Goal: Use online tool/utility

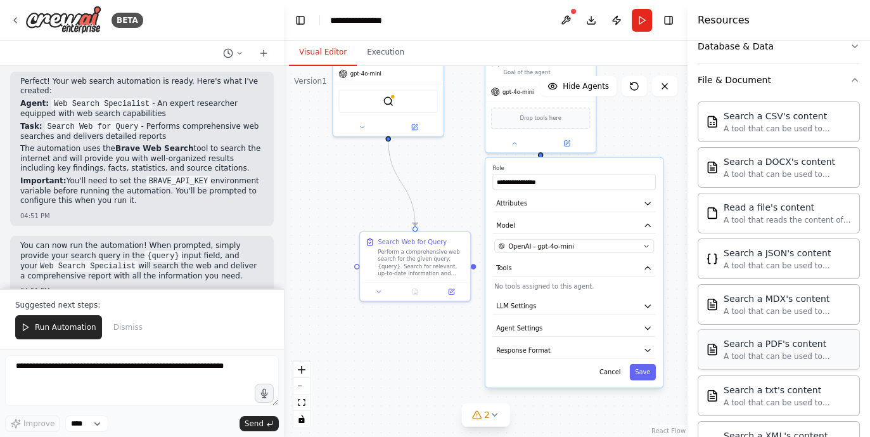
scroll to position [132, 0]
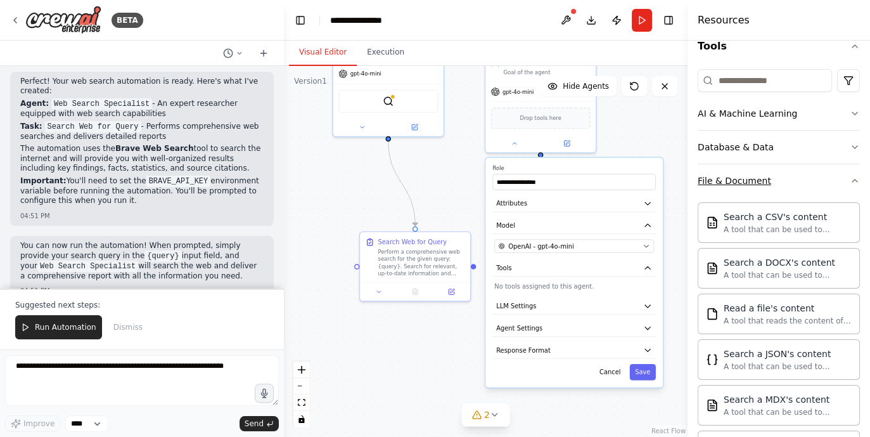
click at [761, 179] on div "File & Document" at bounding box center [735, 180] width 74 height 13
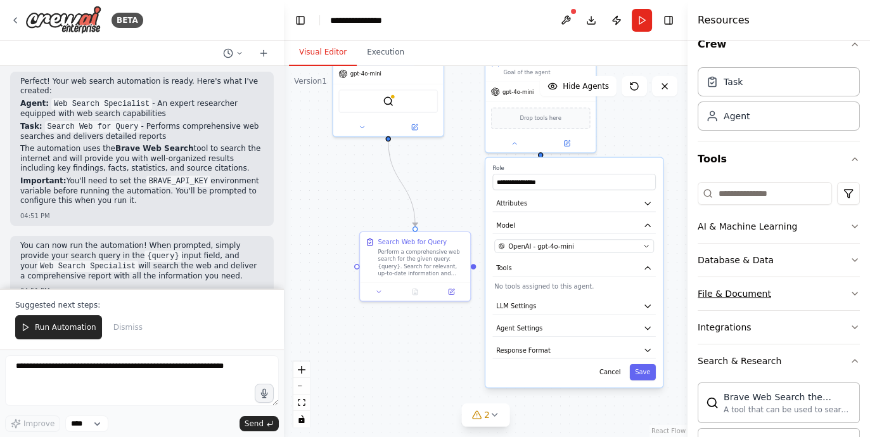
scroll to position [0, 0]
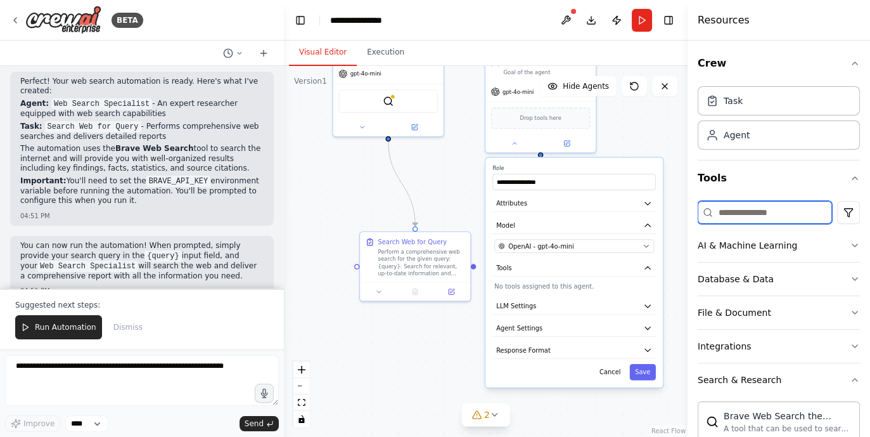
click at [751, 208] on input at bounding box center [765, 212] width 134 height 23
type input "*"
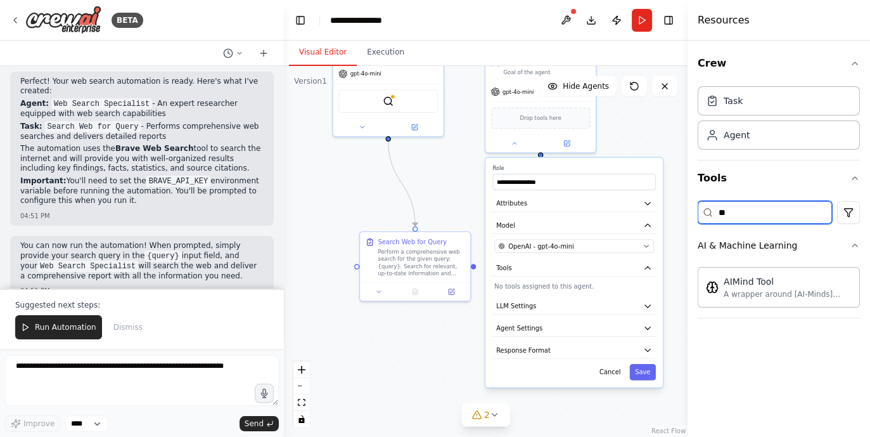
type input "*"
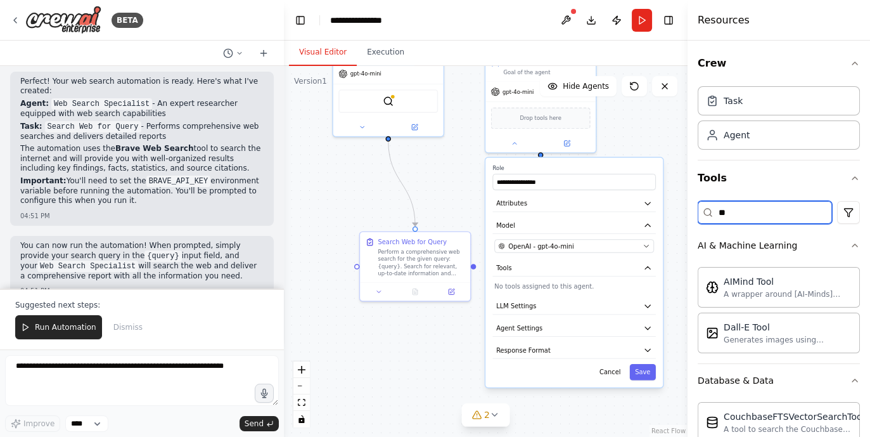
type input "*"
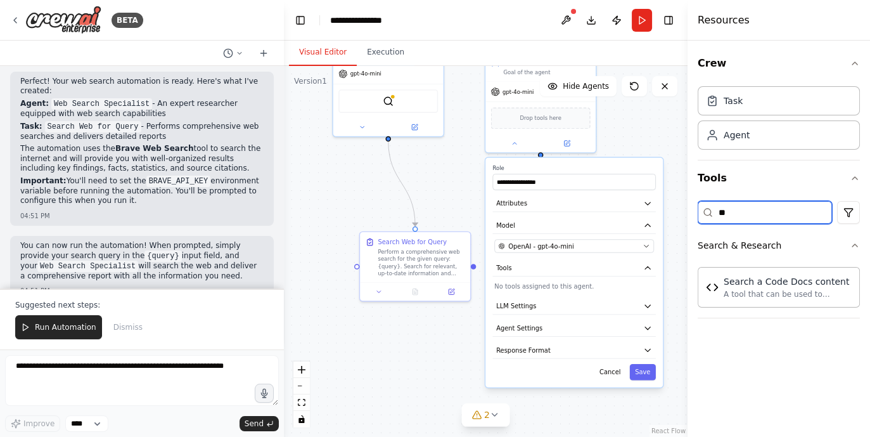
type input "*"
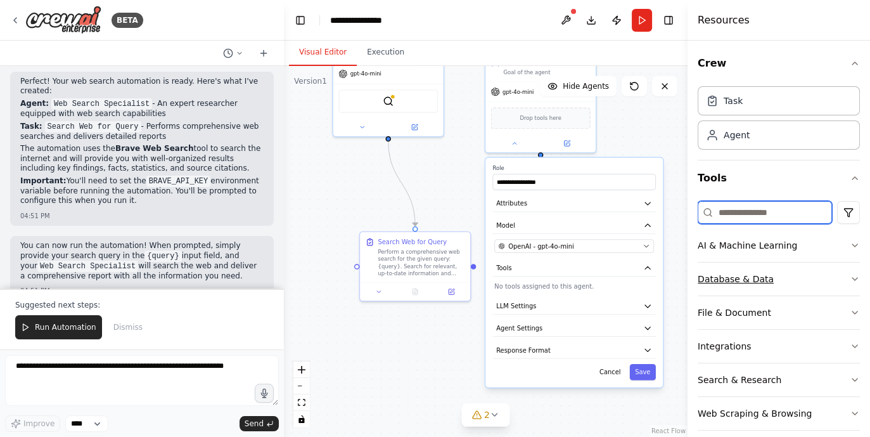
scroll to position [11, 0]
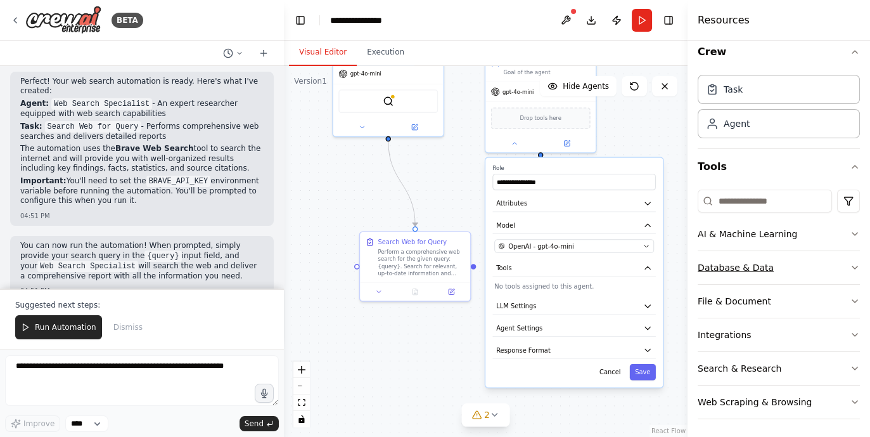
click at [805, 259] on button "Database & Data" at bounding box center [779, 267] width 162 height 33
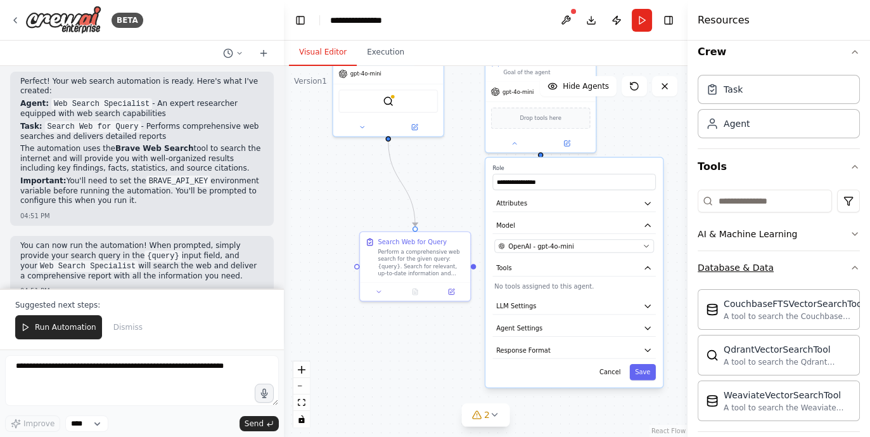
click at [821, 271] on button "Database & Data" at bounding box center [779, 267] width 162 height 33
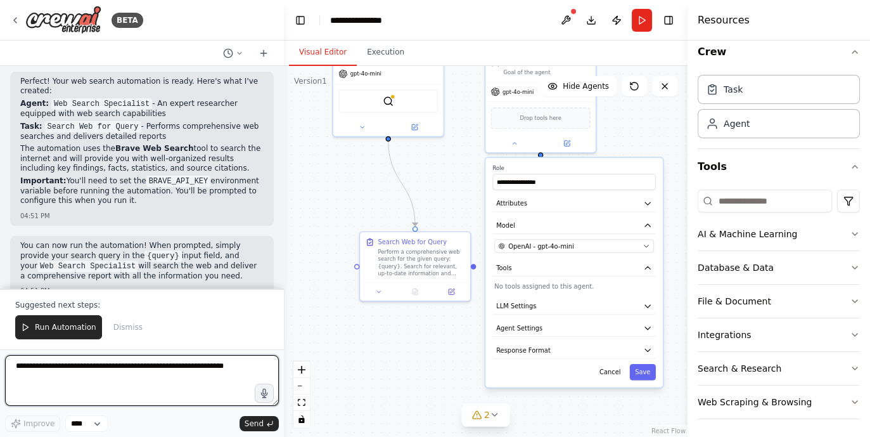
drag, startPoint x: 146, startPoint y: 368, endPoint x: 65, endPoint y: 371, distance: 81.2
click at [65, 371] on textarea at bounding box center [142, 380] width 274 height 51
click at [123, 366] on textarea at bounding box center [142, 380] width 274 height 51
type textarea "*"
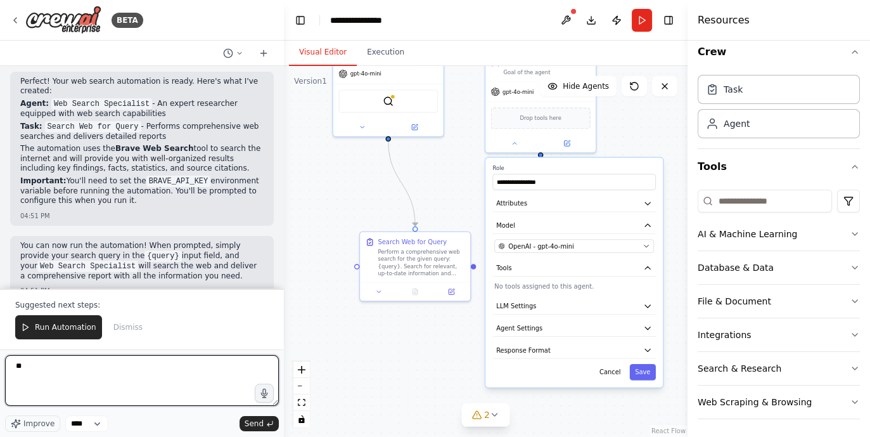
type textarea "*"
type textarea "**********"
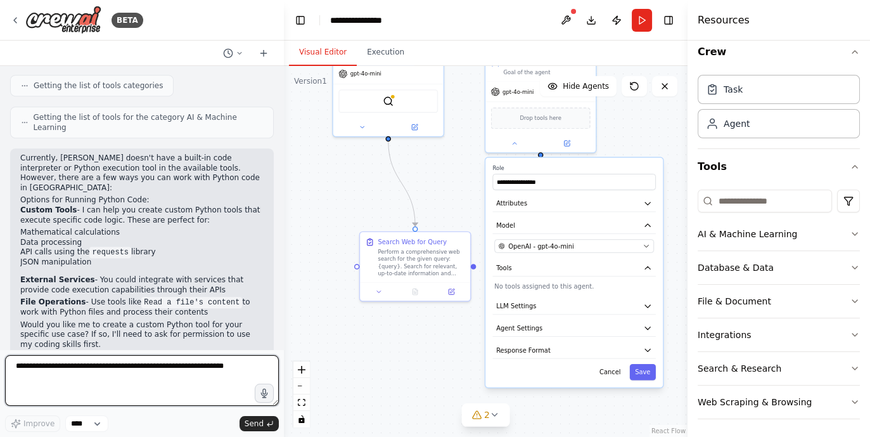
scroll to position [1066, 0]
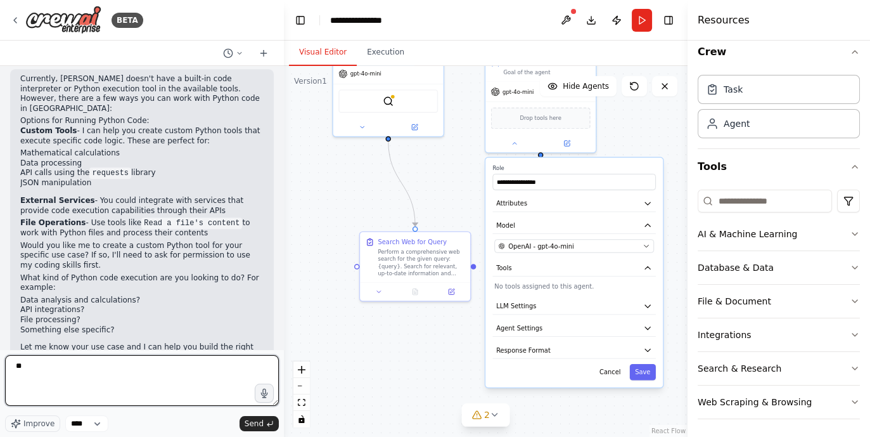
type textarea "*"
type textarea "**********"
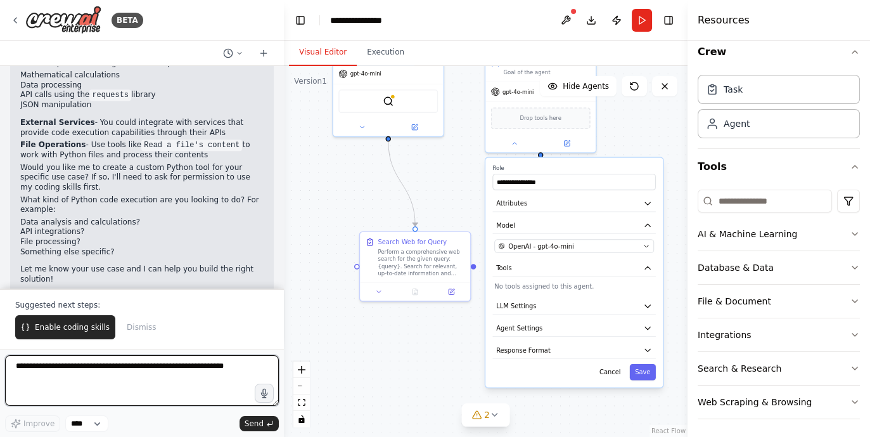
scroll to position [1392, 0]
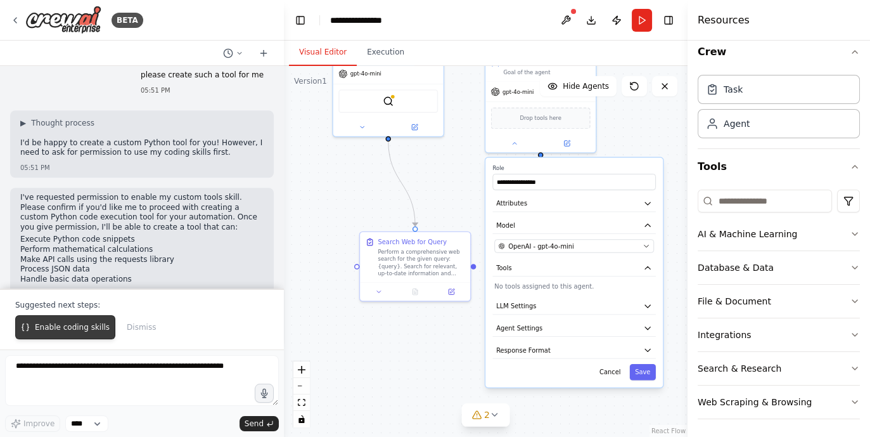
click at [49, 330] on span "Enable coding skills" at bounding box center [72, 327] width 75 height 10
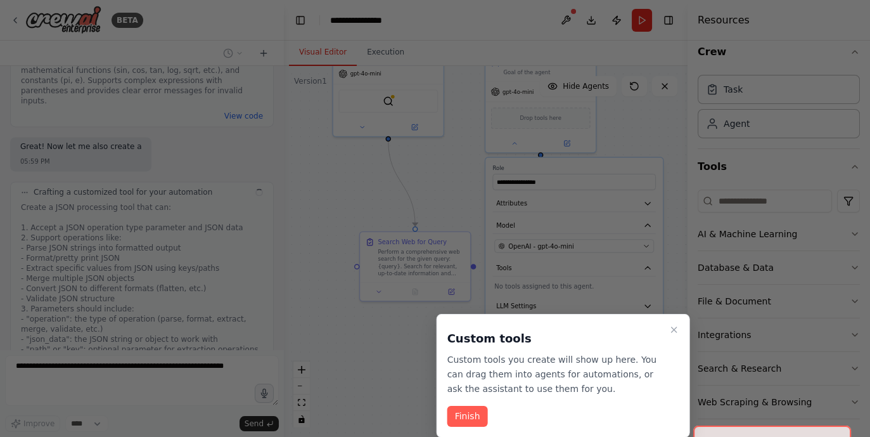
scroll to position [2382, 0]
click at [482, 409] on button "Finish" at bounding box center [467, 416] width 41 height 21
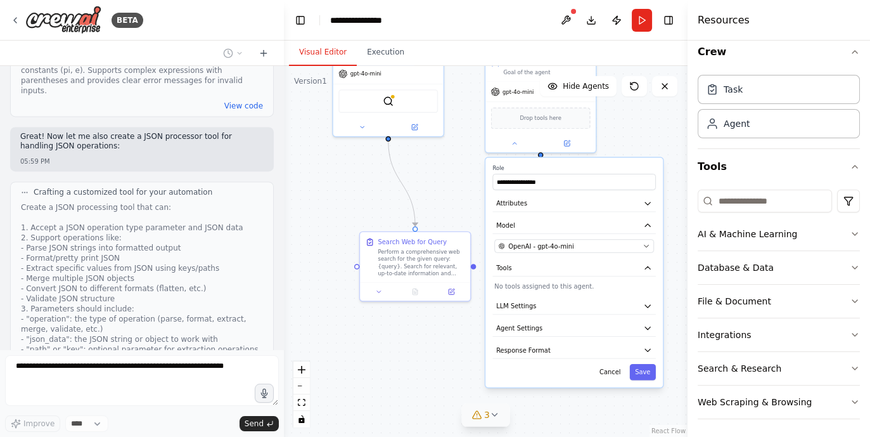
click at [501, 417] on button "3" at bounding box center [485, 414] width 49 height 23
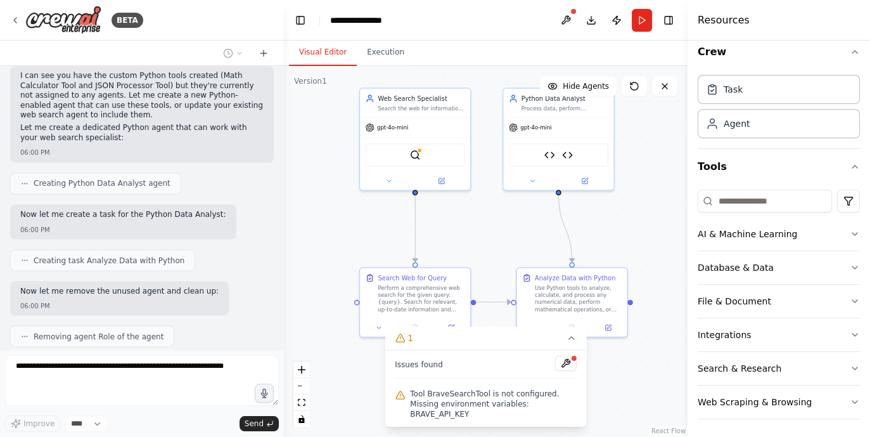
scroll to position [2947, 0]
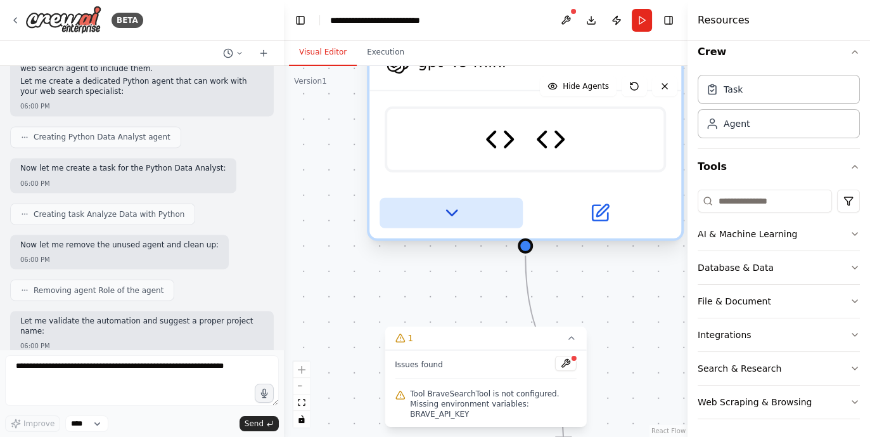
click at [450, 205] on icon at bounding box center [451, 213] width 20 height 20
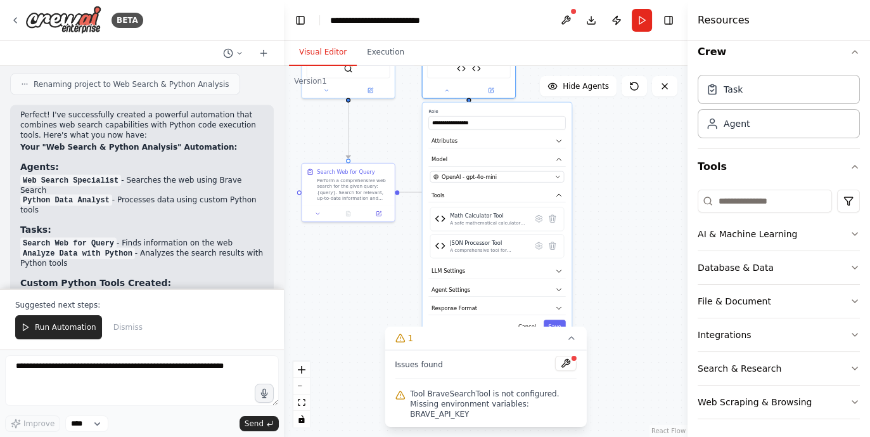
drag, startPoint x: 608, startPoint y: 314, endPoint x: 603, endPoint y: 195, distance: 119.9
click at [603, 195] on div ".deletable-edge-delete-btn { width: 20px; height: 20px; border: 0px solid #ffff…" at bounding box center [486, 251] width 404 height 371
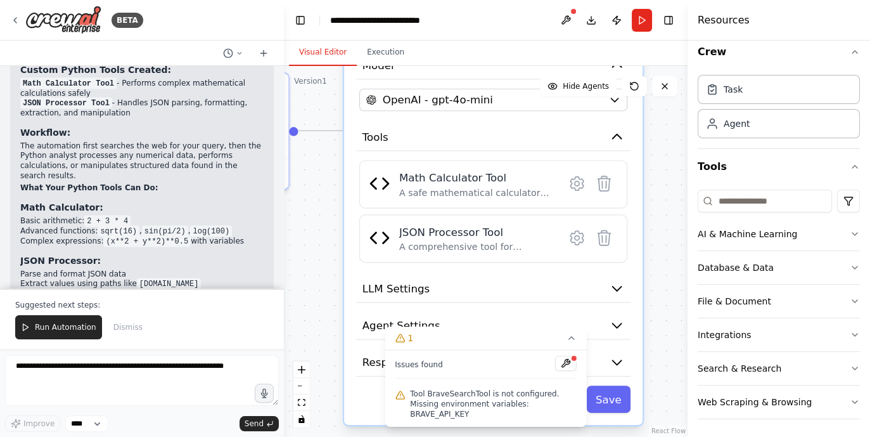
scroll to position [3577, 0]
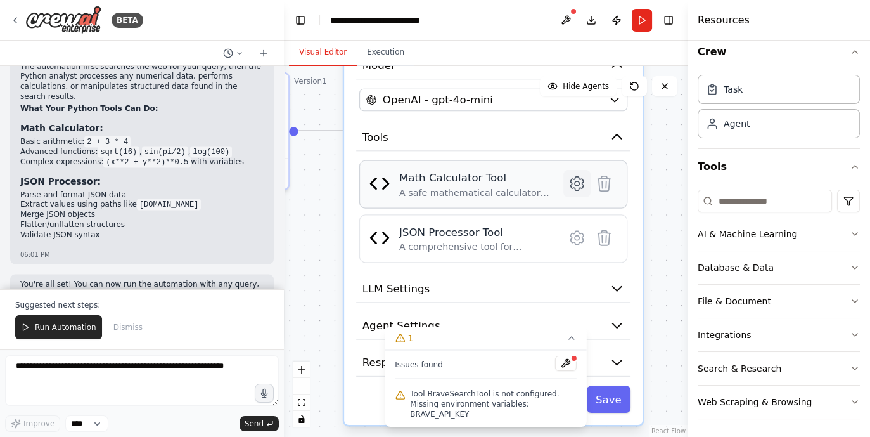
click at [574, 181] on icon at bounding box center [576, 183] width 13 height 13
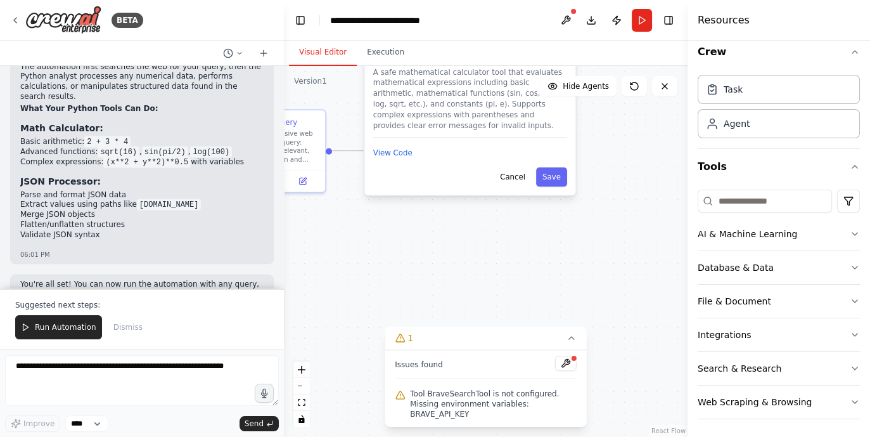
drag, startPoint x: 426, startPoint y: 150, endPoint x: 427, endPoint y: 183, distance: 33.6
click at [427, 183] on div "Cancel Save" at bounding box center [470, 176] width 194 height 19
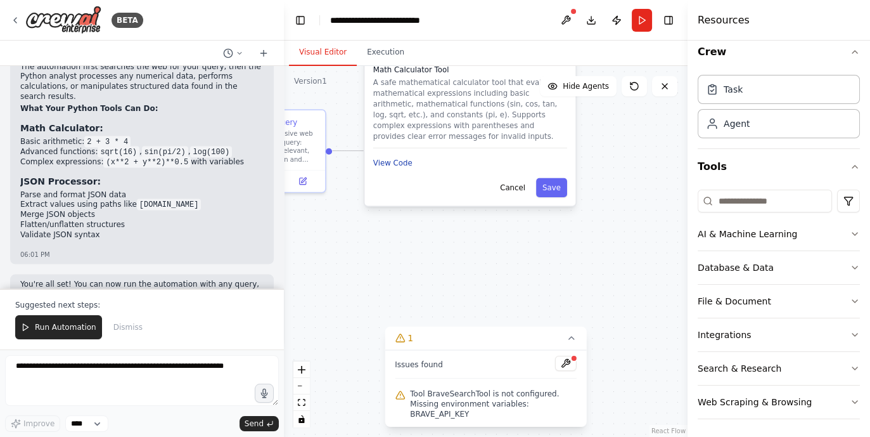
click at [396, 162] on button "View Code" at bounding box center [392, 163] width 39 height 11
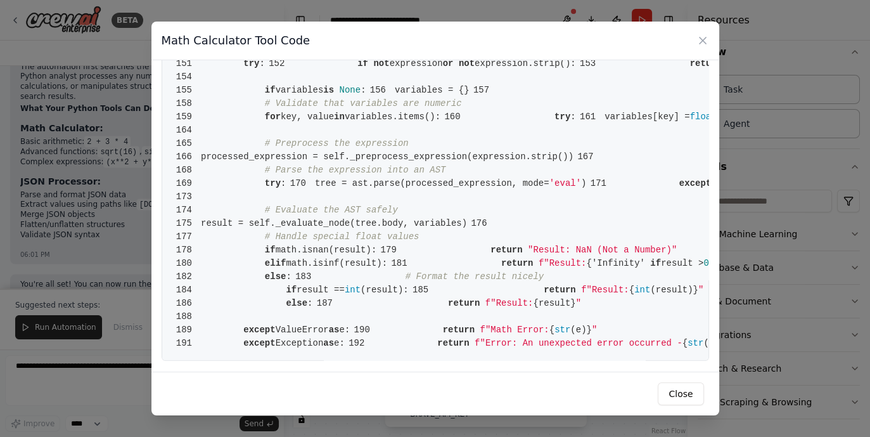
scroll to position [2296, 0]
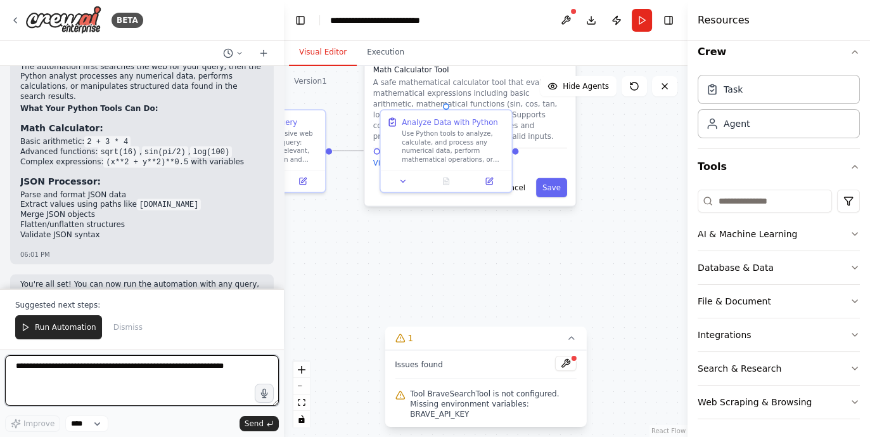
click at [131, 370] on textarea at bounding box center [142, 380] width 274 height 51
type textarea "**********"
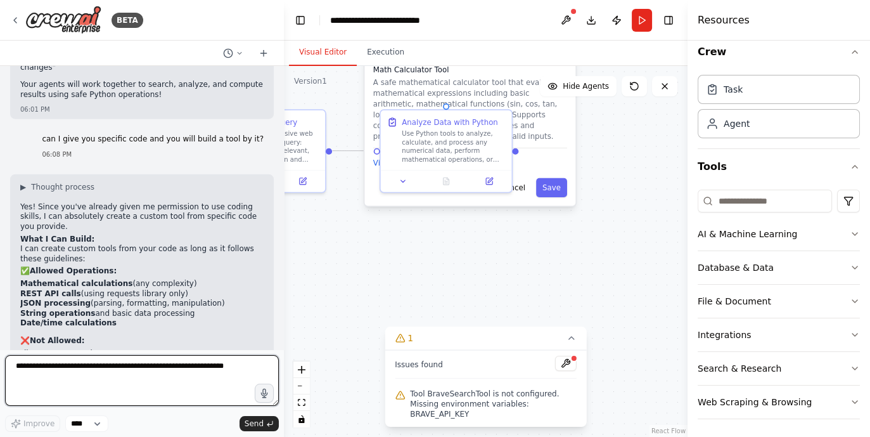
scroll to position [3949, 0]
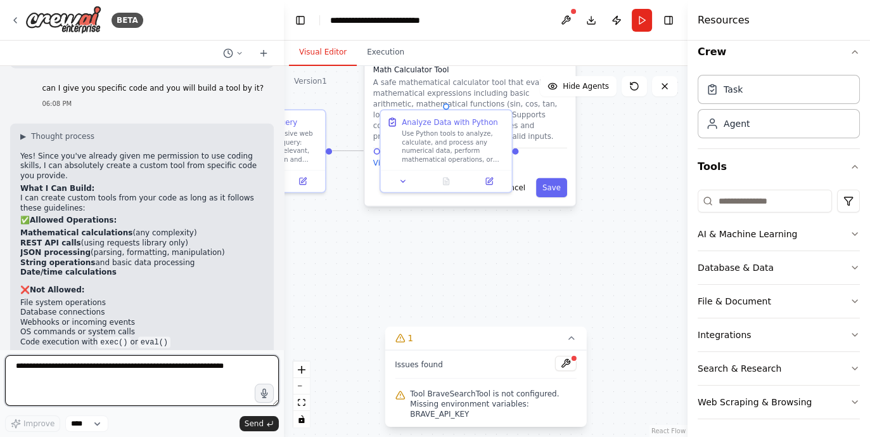
click at [149, 363] on textarea at bounding box center [142, 380] width 274 height 51
